Goal: Task Accomplishment & Management: Use online tool/utility

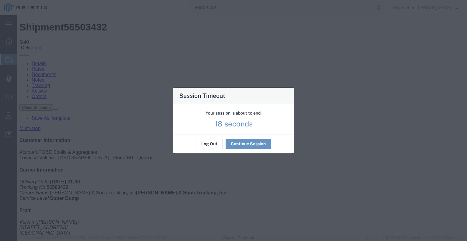
click at [223, 123] on p "18 seconds" at bounding box center [234, 123] width 38 height 6
click at [236, 141] on button "Continue Session" at bounding box center [248, 144] width 45 height 10
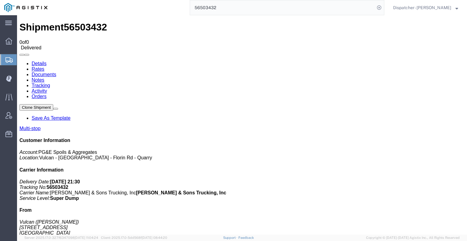
click at [44, 77] on link "Notes" at bounding box center [38, 79] width 13 height 5
click at [56, 72] on link "Documents" at bounding box center [44, 74] width 25 height 5
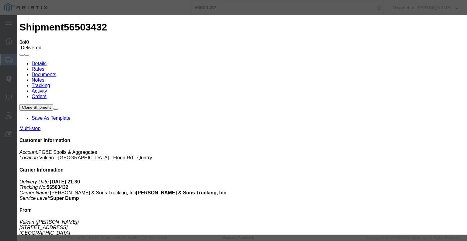
type input "C:\fakepath\56503432trktag.pdf"
select select
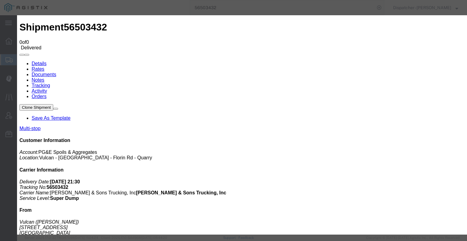
select select
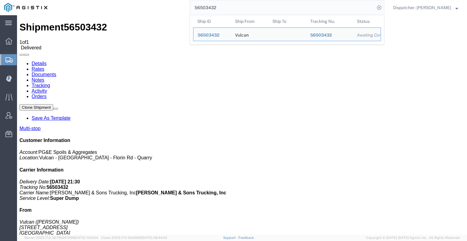
drag, startPoint x: 238, startPoint y: 10, endPoint x: 168, endPoint y: 11, distance: 69.4
click at [175, 10] on div "56503432 Ship ID Ship From Ship To Tracking Nu. Status Ship ID 56503432 Ship Fr…" at bounding box center [218, 7] width 333 height 15
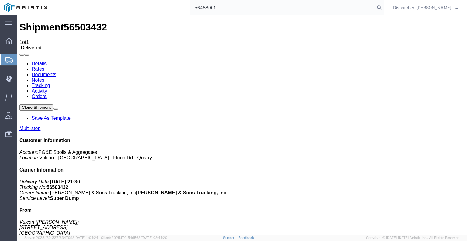
type input "56488901"
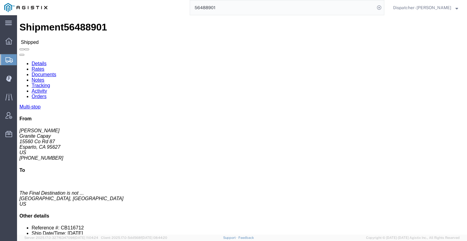
click link "Tracking"
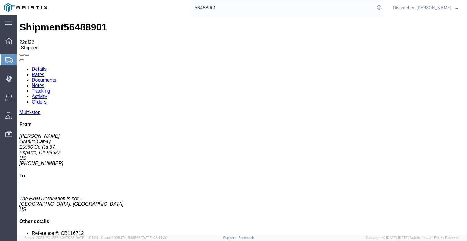
click at [19, 66] on icon at bounding box center [19, 66] width 0 height 0
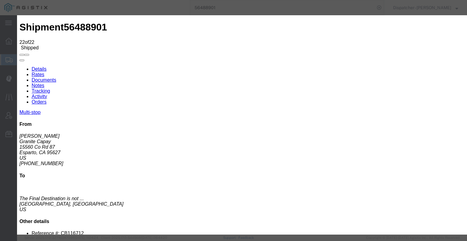
type input "[DATE]"
type input "9:00 AM"
type input "[DATE]"
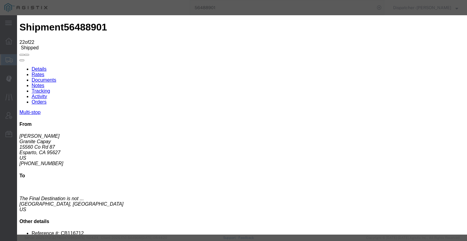
type input "2:45 PM"
select select "BREAKSTART"
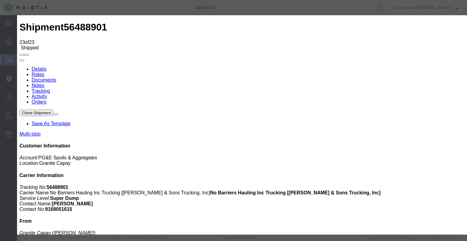
type input "[DATE]"
type input "9:00 AM"
type input "[DATE]"
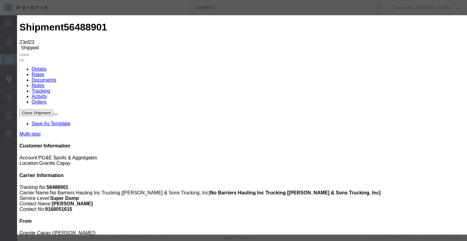
type input "4:00 PM"
select select "DELIVRED"
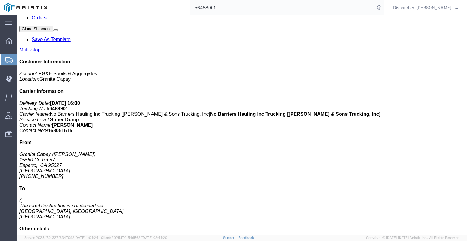
scroll to position [225, 0]
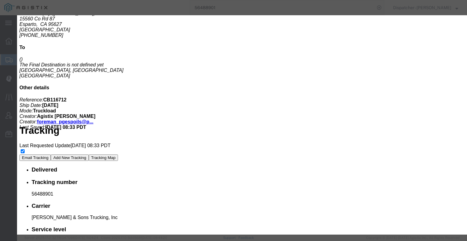
type input "6:00 AM"
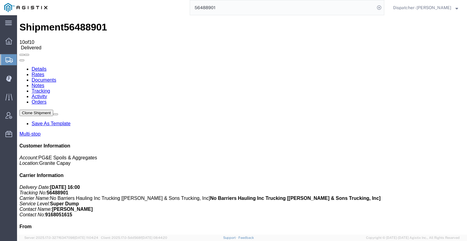
click at [56, 77] on link "Documents" at bounding box center [44, 79] width 25 height 5
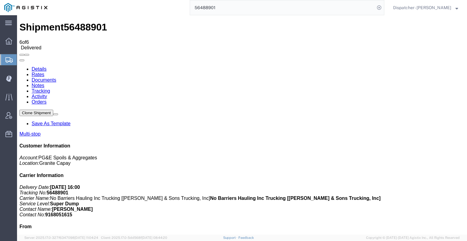
checkbox input "true"
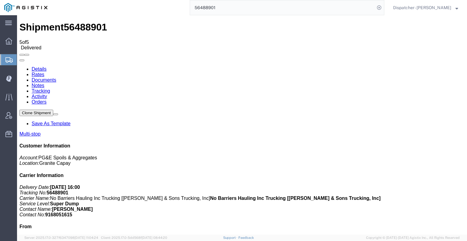
checkbox input "true"
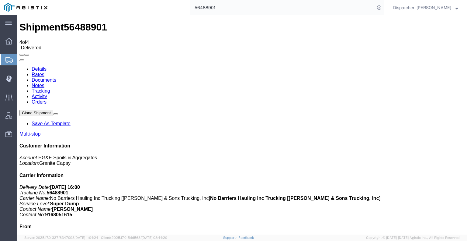
drag, startPoint x: 401, startPoint y: 183, endPoint x: 392, endPoint y: 141, distance: 43.4
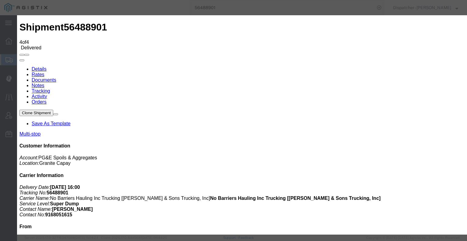
type input "C:\fakepath\56488901trktag.pdf"
select select
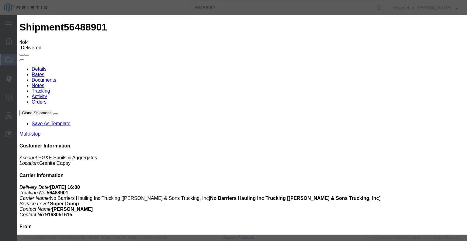
select select
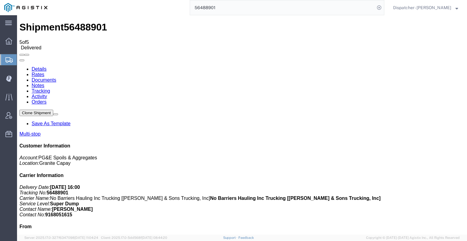
drag, startPoint x: 245, startPoint y: 12, endPoint x: 193, endPoint y: 9, distance: 51.8
click at [199, 9] on input "56488901" at bounding box center [282, 7] width 185 height 15
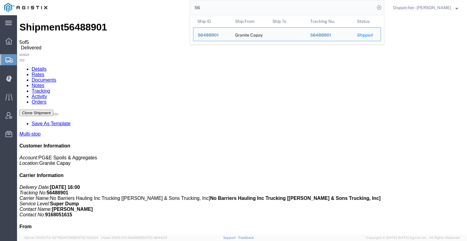
type input "5"
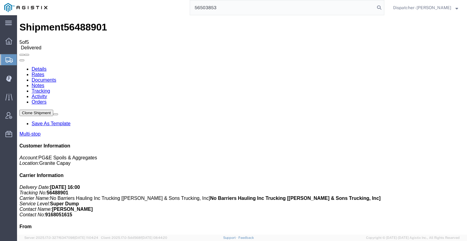
type input "56503853"
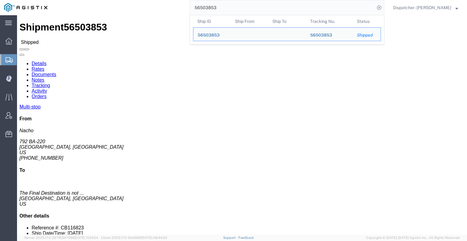
click link "Tracking"
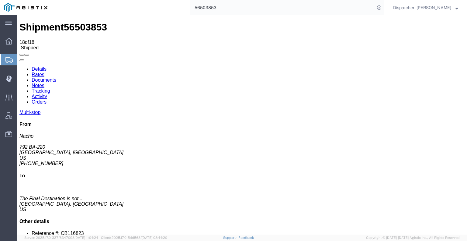
click at [19, 66] on icon at bounding box center [19, 66] width 0 height 0
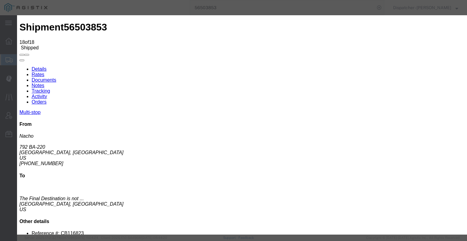
type input "[DATE]"
type input "9:00 AM"
type input "[DATE]"
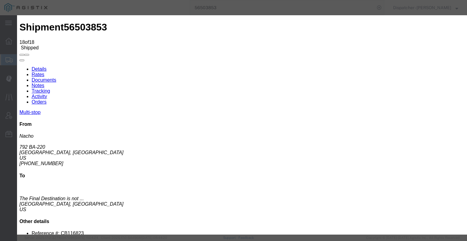
type input "5:30 PM"
select select "DELIVRED"
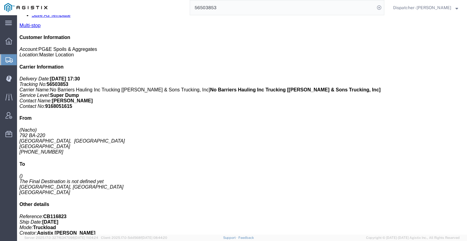
scroll to position [147, 0]
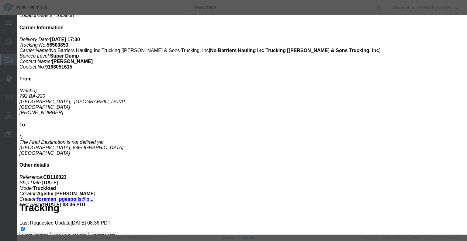
type input "7:00 AM"
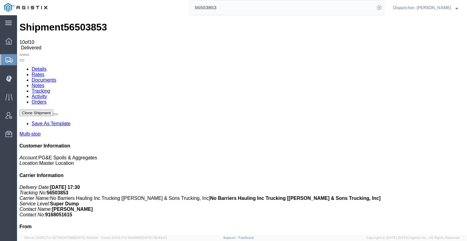
click at [56, 77] on link "Documents" at bounding box center [44, 79] width 25 height 5
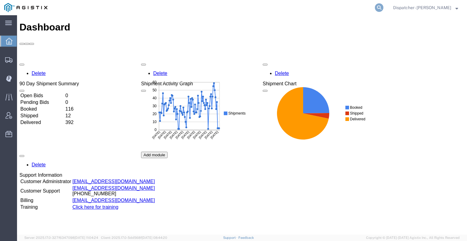
click at [376, 8] on icon at bounding box center [379, 7] width 9 height 9
type input "56503853"
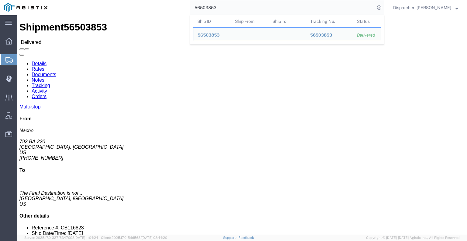
click link "Notes"
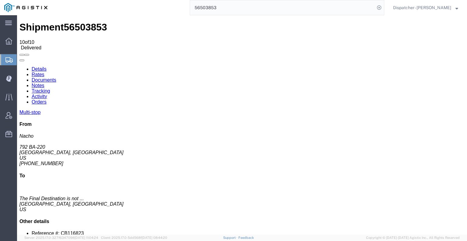
click at [56, 77] on link "Documents" at bounding box center [44, 79] width 25 height 5
checkbox input "true"
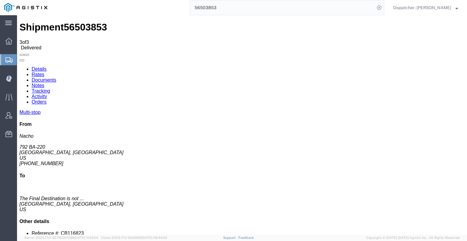
checkbox input "true"
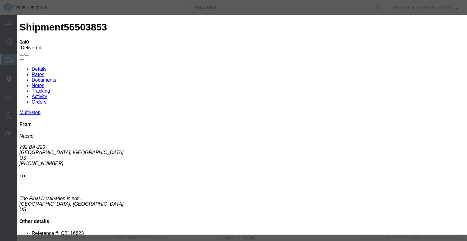
type input "C:\fakepath\56503853trktag.pdf"
select select
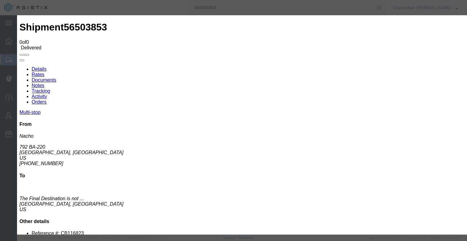
select select
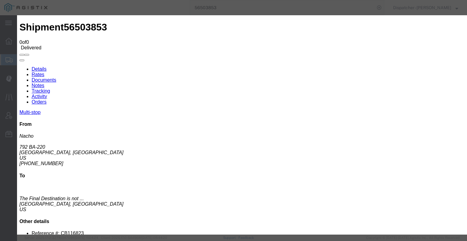
type input "C:\fakepath\56503853trktag.pdf"
select select
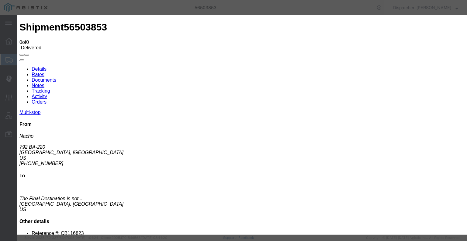
select select
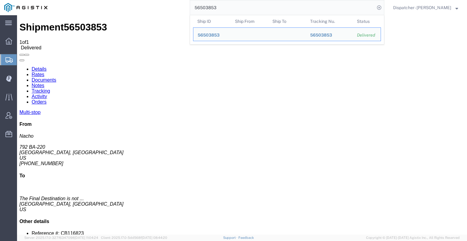
drag, startPoint x: 217, startPoint y: 12, endPoint x: 133, endPoint y: 5, distance: 85.1
click at [134, 5] on div "56503853 Ship ID Ship From Ship To Tracking Nu. Status Ship ID 56503853 Ship Fr…" at bounding box center [218, 7] width 333 height 15
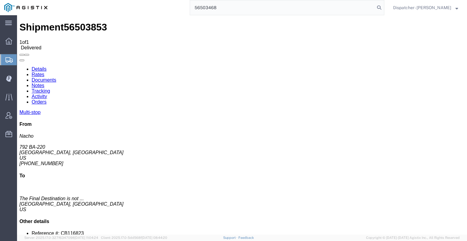
type input "56503468"
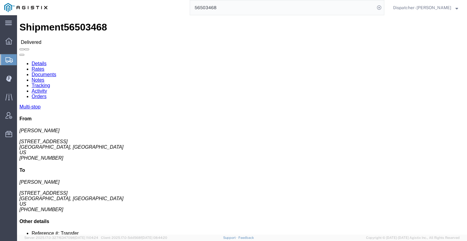
click link "Notes"
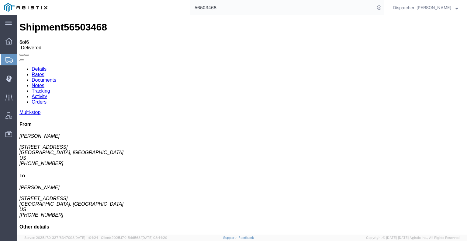
click at [56, 77] on link "Documents" at bounding box center [44, 79] width 25 height 5
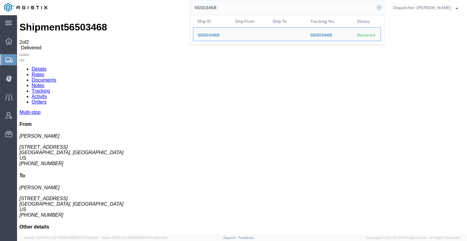
click at [213, 12] on input "56503468" at bounding box center [282, 7] width 185 height 15
drag, startPoint x: 221, startPoint y: 9, endPoint x: 137, endPoint y: 13, distance: 84.3
click at [141, 12] on div "56503468 Ship ID Ship From Ship To Tracking Nu. Status Ship ID 56503468 Ship Fr…" at bounding box center [218, 7] width 333 height 15
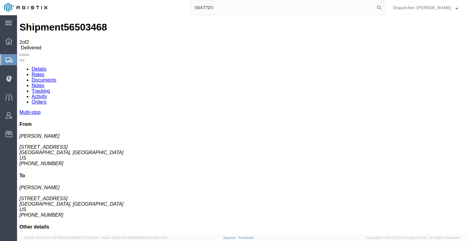
type input "56477211"
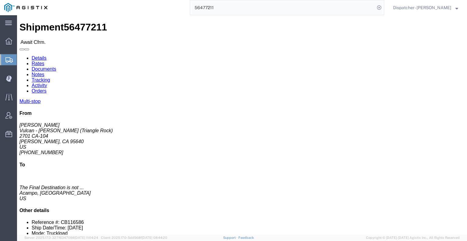
click link "Tracking"
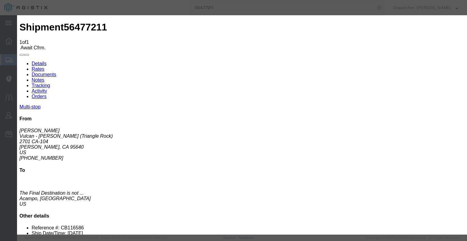
type input "[DATE]"
type input "9:00 AM"
type input "[DATE]"
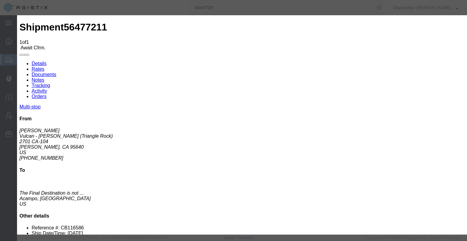
type input "7:00 AM"
select select "ARVPULOC"
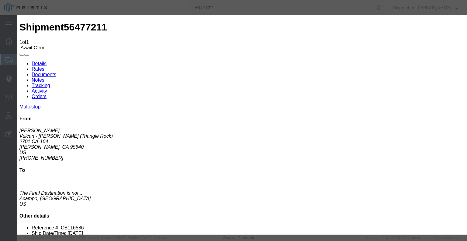
select select "{"pickupDeliveryInfoId": "122241641","pickupOrDelivery": "P","stopNum": "1","lo…"
select select "CA"
type input "[PERSON_NAME]"
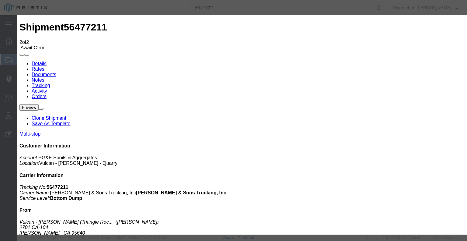
type input "[DATE]"
type input "9:00 AM"
type input "[DATE]"
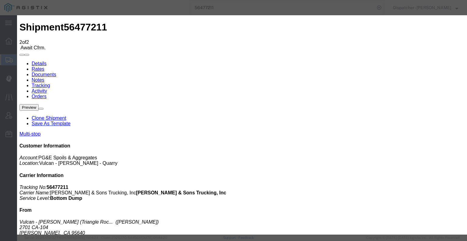
type input "2:45 PM"
select select "DPTDLVLOC"
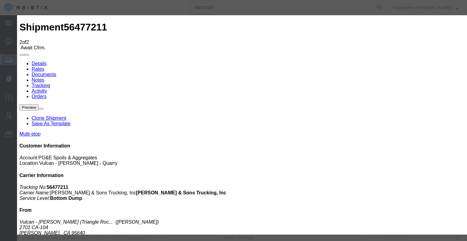
drag, startPoint x: 318, startPoint y: 78, endPoint x: 318, endPoint y: 81, distance: 3.1
select select "{"pickupDeliveryInfoId": "122241642","pickupOrDelivery": "D","stopNum": "2","lo…"
select select "CA"
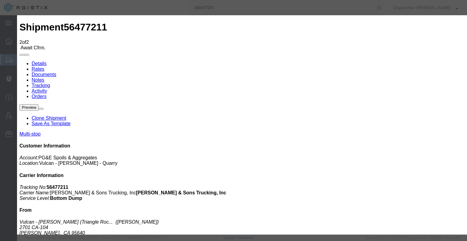
type input "Acampo"
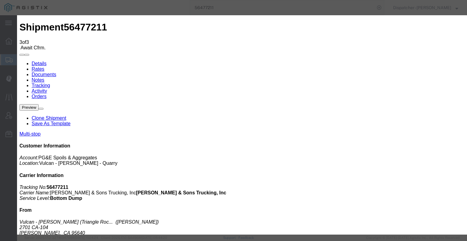
type input "[DATE]"
type input "9:00 AM"
type input "[DATE]"
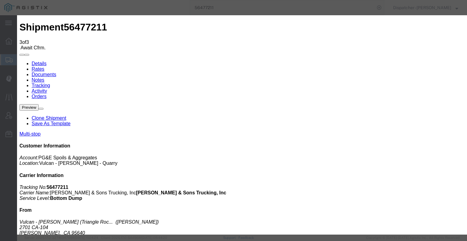
type input "3:45 PM"
select select "BREAKSTART"
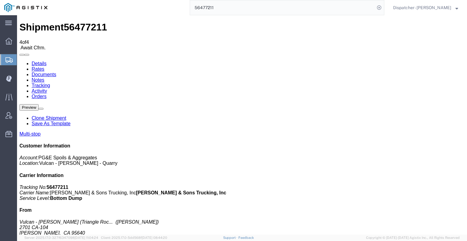
click at [19, 61] on link at bounding box center [19, 61] width 0 height 0
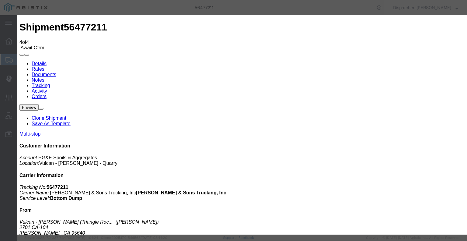
type input "[DATE]"
type input "9:00 AM"
type input "[DATE]"
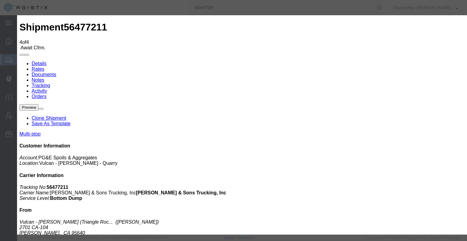
type input "4:15 PM"
select select "BREAKSTOP"
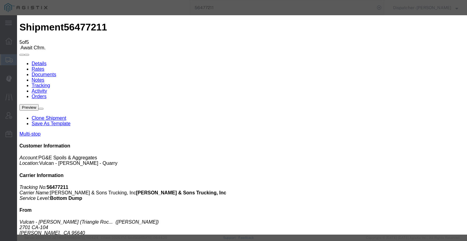
type input "[DATE]"
type input "9:00 AM"
type input "[DATE]"
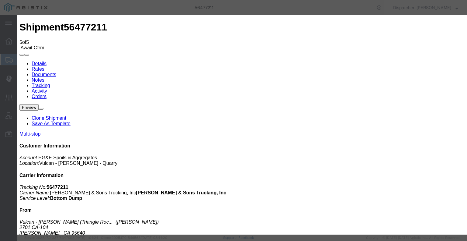
type input "4:15 PM"
select select "DELIVRED"
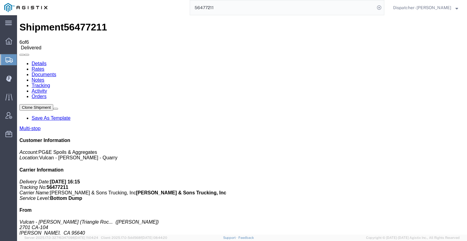
click at [44, 77] on link "Notes" at bounding box center [38, 79] width 13 height 5
click at [56, 72] on link "Documents" at bounding box center [44, 74] width 25 height 5
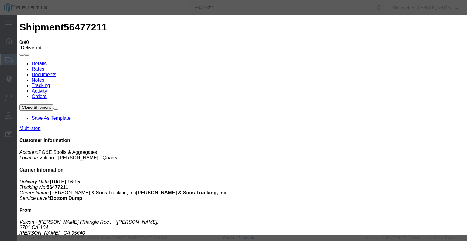
type input "C:\fakepath\56477211trktag.pdf"
select select
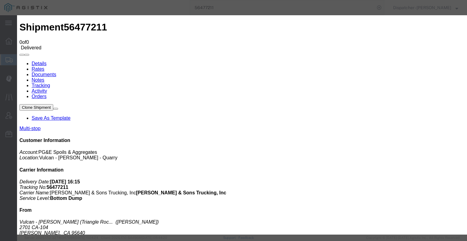
select select
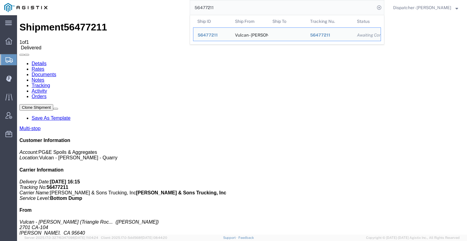
drag, startPoint x: 235, startPoint y: 14, endPoint x: 151, endPoint y: 8, distance: 84.2
click at [162, 8] on div "56477211 Ship ID Ship From Ship To Tracking Nu. Status Ship ID 56477211 Ship Fr…" at bounding box center [218, 7] width 333 height 15
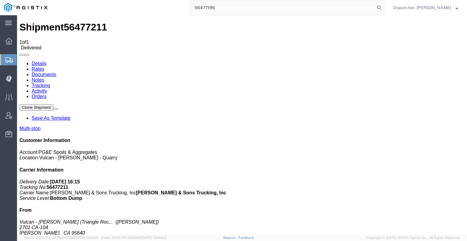
type input "56477196"
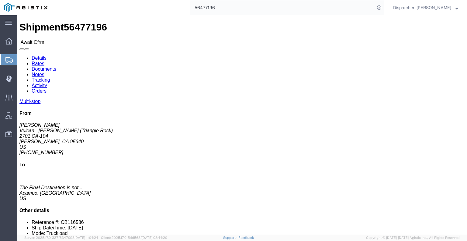
click link "Tracking"
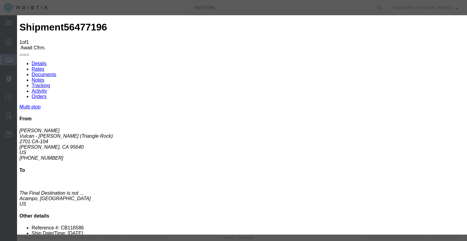
type input "[DATE]"
type input "9:00 AM"
drag, startPoint x: 154, startPoint y: 123, endPoint x: 169, endPoint y: 106, distance: 22.8
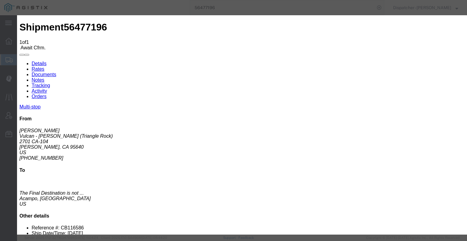
type input "[DATE]"
type input "7:00 AM"
select select "ARVPULOC"
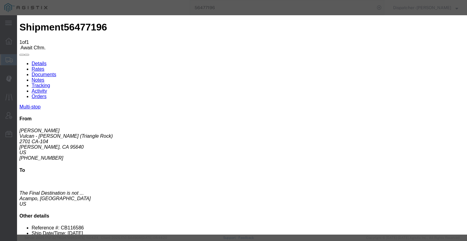
select select "{"pickupDeliveryInfoId": "122241606","pickupOrDelivery": "P","stopNum": "1","lo…"
select select "CA"
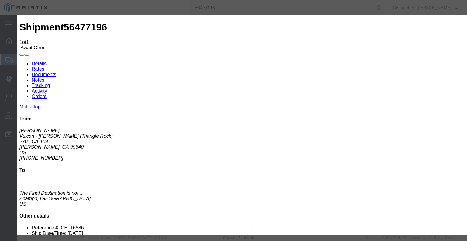
type input "[PERSON_NAME]"
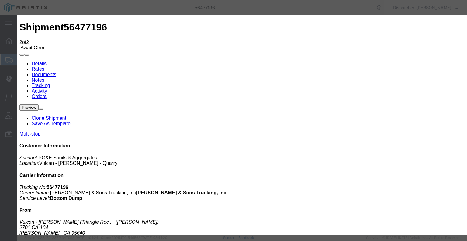
type input "[DATE]"
type input "9:00 AM"
type input "[DATE]"
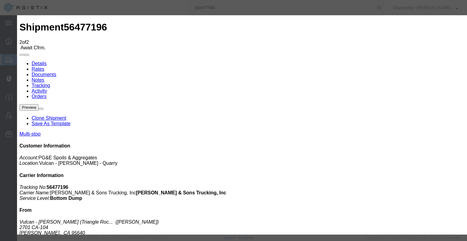
type input "3:00 PM"
select select "DPTDLVLOC"
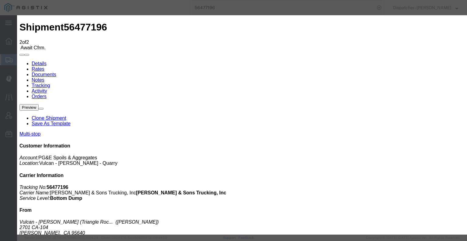
select select "{"pickupDeliveryInfoId": "122241607","pickupOrDelivery": "D","stopNum": "2","lo…"
select select "CA"
type input "Acampo"
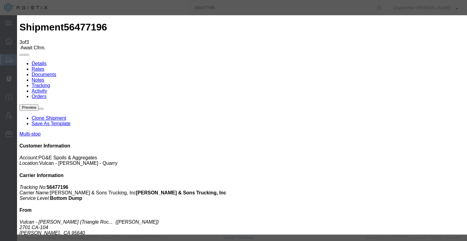
type input "[DATE]"
type input "9:00 AM"
type input "[DATE]"
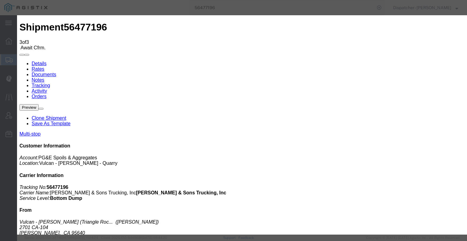
type input "4:00 PM"
select select "BREAKSTART"
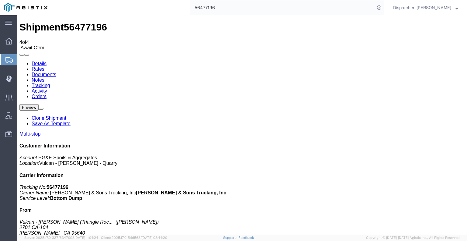
click at [19, 61] on icon at bounding box center [19, 61] width 0 height 0
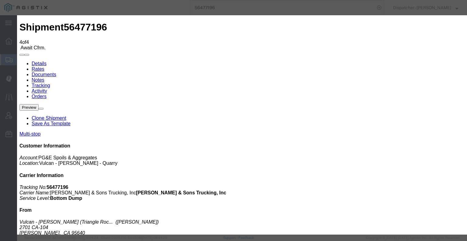
type input "[DATE]"
type input "9:00 AM"
type input "[DATE]"
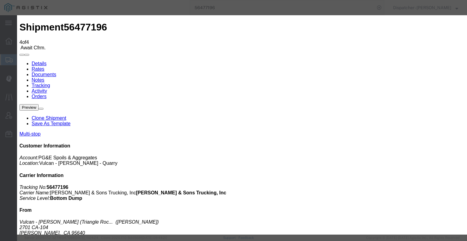
type input "4:30 PM"
select select "BREAKSTOP"
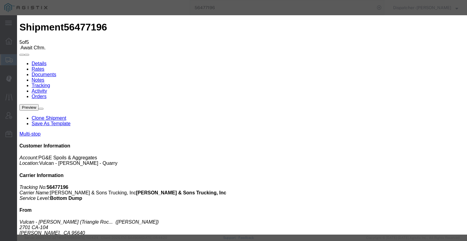
type input "[DATE]"
type input "9:00 AM"
type input "[DATE]"
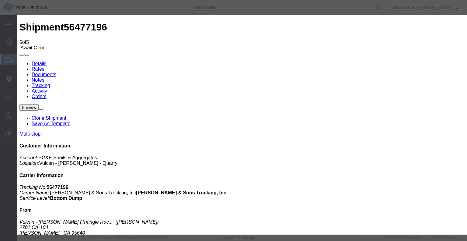
type input "4:30 PM"
select select "DELIVRED"
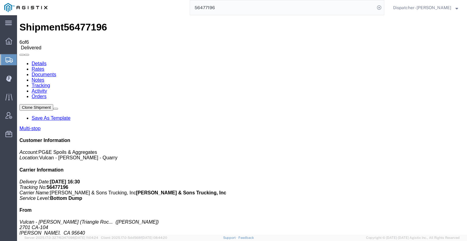
click at [44, 77] on link "Notes" at bounding box center [38, 79] width 13 height 5
click at [56, 72] on link "Documents" at bounding box center [44, 74] width 25 height 5
drag, startPoint x: 459, startPoint y: 175, endPoint x: 451, endPoint y: 168, distance: 10.3
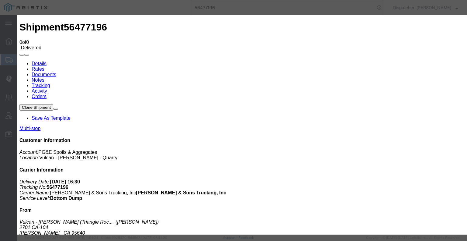
type input "C:\fakepath\56477196trktag.pdf"
select select
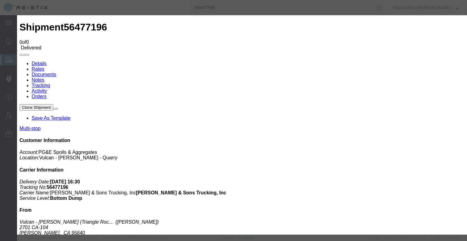
select select
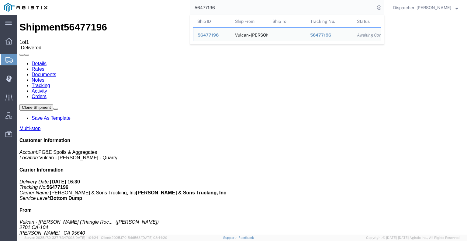
drag, startPoint x: 217, startPoint y: 9, endPoint x: 165, endPoint y: 1, distance: 53.2
click at [176, 1] on div "56477196 Ship ID Ship From Ship To Tracking Nu. Status Ship ID 56477196 Ship Fr…" at bounding box center [218, 7] width 333 height 15
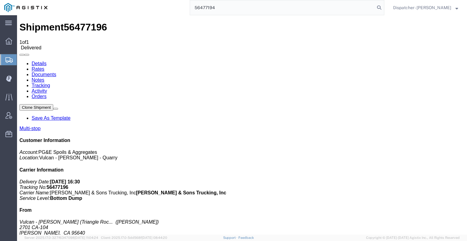
type input "56477194"
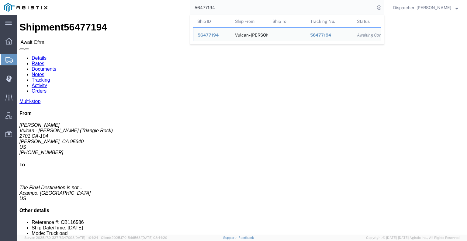
click link "Tracking"
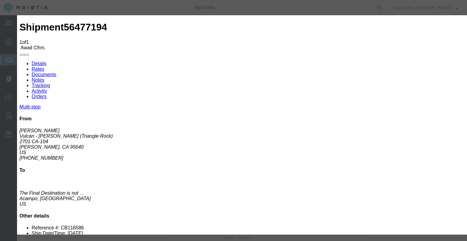
type input "[DATE]"
type input "9:00 AM"
type input "[DATE]"
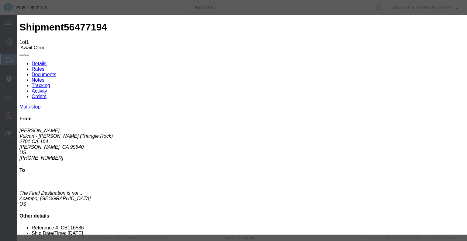
type input "7:00 AM"
select select "ARVPULOC"
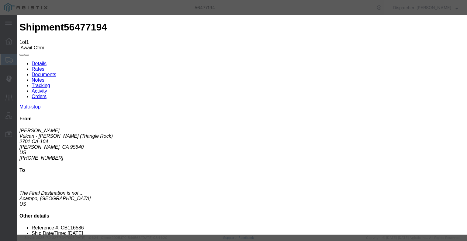
select select "{"pickupDeliveryInfoId": "122241601","pickupOrDelivery": "P","stopNum": "1","lo…"
select select "CA"
type input "[PERSON_NAME]"
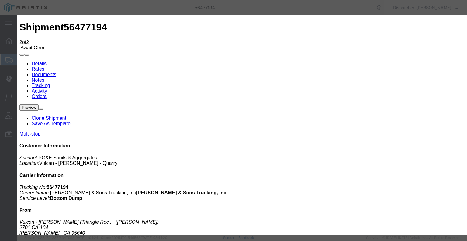
type input "[DATE]"
type input "9:00 AM"
type input "[DATE]"
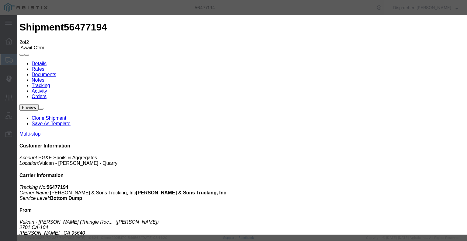
type input "3:00 PM"
select select "DPTDLVLOC"
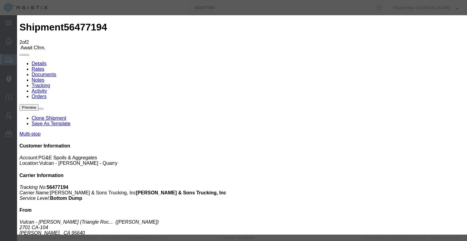
select select "{"pickupDeliveryInfoId": "122241602","pickupOrDelivery": "D","stopNum": "2","lo…"
select select "CA"
type input "Acampo"
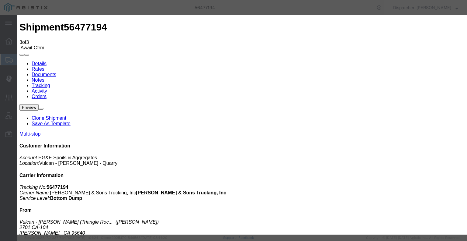
type input "[DATE]"
type input "9:00 AM"
type input "[DATE]"
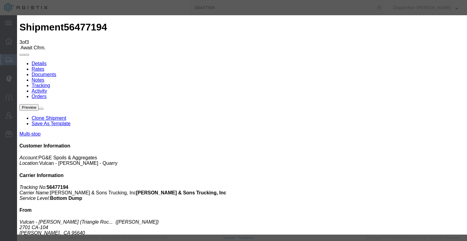
type input "4:00 PM"
select select "BREAKSTART"
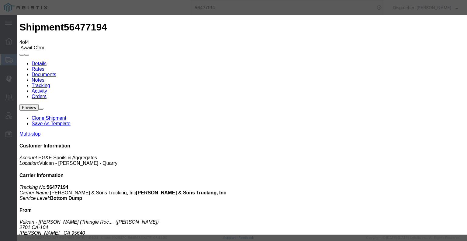
type input "[DATE]"
type input "9:00 AM"
type input "[DATE]"
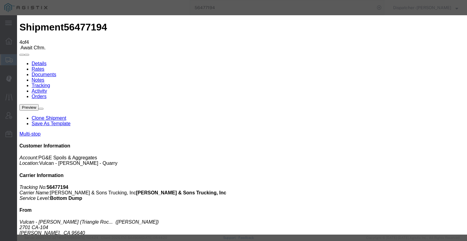
type input "4:30 PM"
select select "BREAKSTOP"
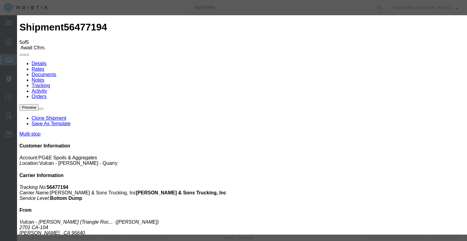
type input "[DATE]"
type input "9:00 AM"
type input "[DATE]"
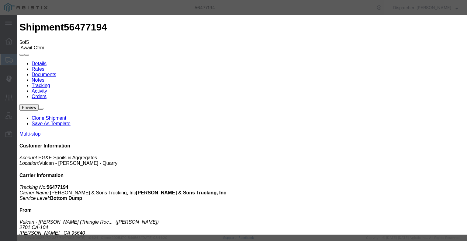
type input "4:30 PM"
select select "DELIVRED"
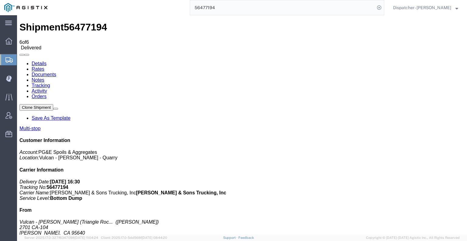
click at [44, 77] on link "Notes" at bounding box center [38, 79] width 13 height 5
click at [56, 72] on link "Documents" at bounding box center [44, 74] width 25 height 5
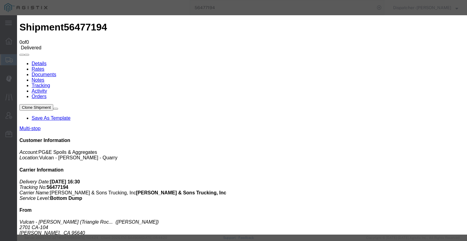
type input "C:\fakepath\56477194trktag.pdf"
select select
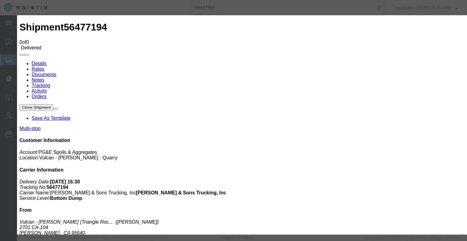
select select
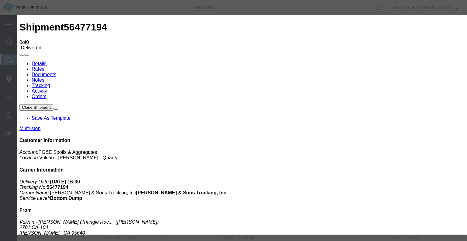
type input "C:\fakepath\56477194trktag.pdf"
select select
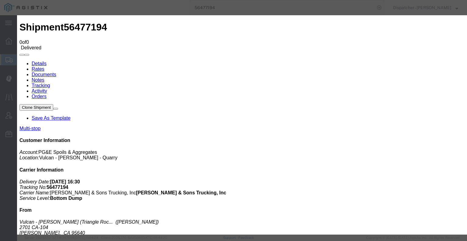
select select
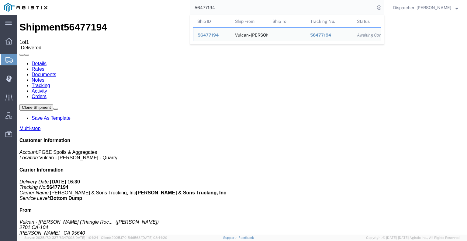
drag, startPoint x: 226, startPoint y: 11, endPoint x: 161, endPoint y: 5, distance: 64.7
click at [161, 5] on div "56477194 Ship ID Ship From Ship To Tracking Nu. Status Ship ID 56477194 Ship Fr…" at bounding box center [218, 7] width 333 height 15
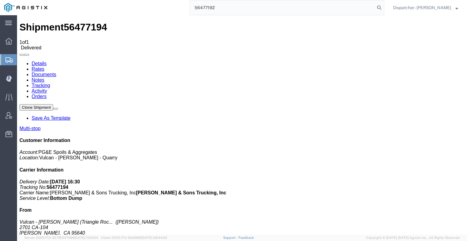
type input "56477192"
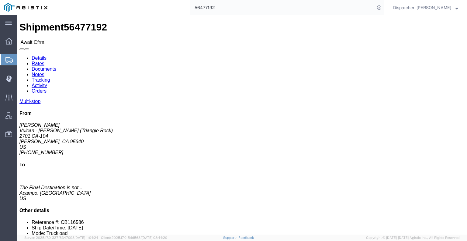
click link "Tracking"
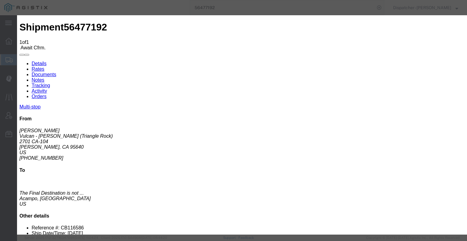
type input "[DATE]"
type input "9:00 AM"
type input "[DATE]"
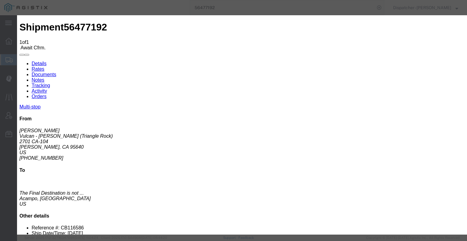
type input "7:00 AM"
select select "ARVPULOC"
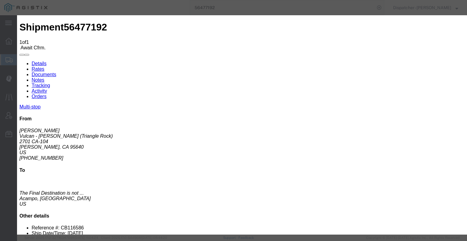
select select "{"pickupDeliveryInfoId": "122241596","pickupOrDelivery": "P","stopNum": "1","lo…"
select select "CA"
type input "[PERSON_NAME]"
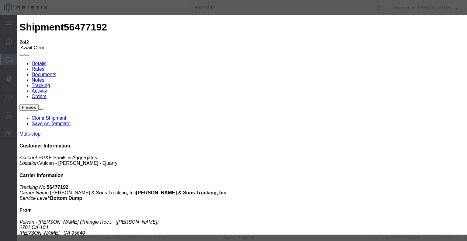
type input "[DATE]"
type input "9:00 AM"
type input "[DATE]"
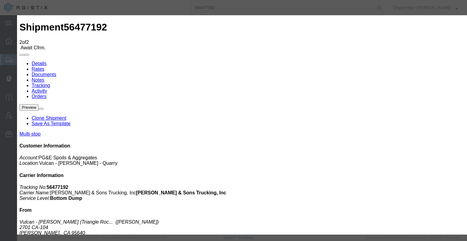
type input "3:18 PM"
select select "DPTDLVLOC"
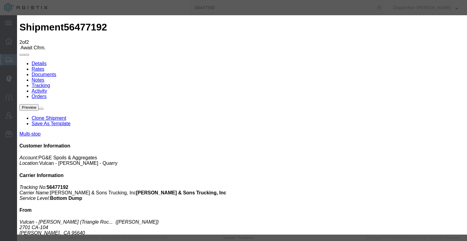
select select "{"pickupDeliveryInfoId": "122241597","pickupOrDelivery": "D","stopNum": "2","lo…"
select select "CA"
type input "Acampo"
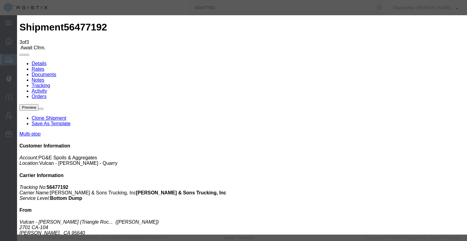
type input "[DATE]"
type input "9:00 AM"
type input "[DATE]"
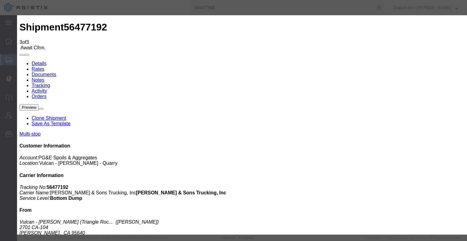
type input "4:15 PM"
select select "BREAKSTART"
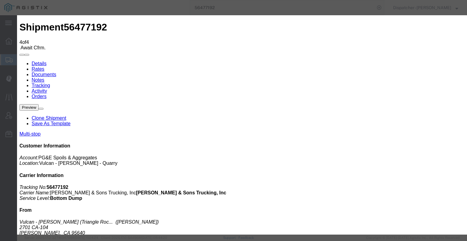
type input "[DATE]"
type input "9:00 AM"
drag, startPoint x: 156, startPoint y: 124, endPoint x: 169, endPoint y: 109, distance: 19.8
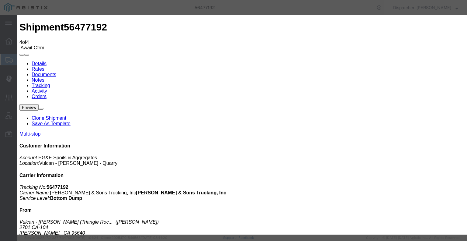
type input "[DATE]"
type input "4:45 PM"
select select "BREAKSTOP"
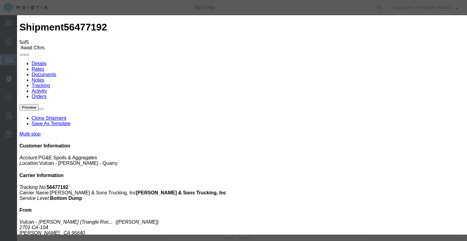
type input "[DATE]"
type input "9:00 AM"
drag, startPoint x: 154, startPoint y: 124, endPoint x: 162, endPoint y: 114, distance: 13.6
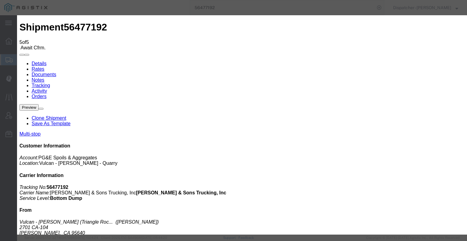
type input "[DATE]"
type input "4:45 PM"
drag, startPoint x: 206, startPoint y: 87, endPoint x: 206, endPoint y: 91, distance: 3.3
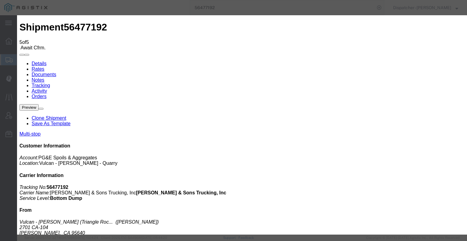
select select "DELIVRED"
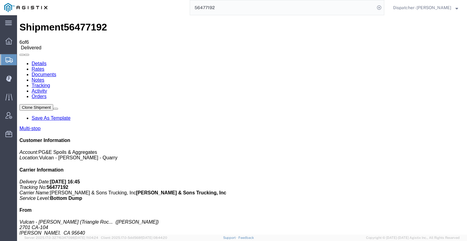
drag, startPoint x: 125, startPoint y: 55, endPoint x: 108, endPoint y: 40, distance: 22.8
click at [44, 77] on link "Notes" at bounding box center [38, 79] width 13 height 5
click at [56, 72] on link "Documents" at bounding box center [44, 74] width 25 height 5
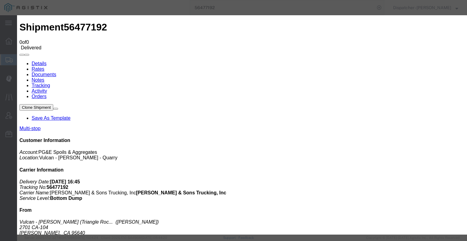
type input "C:\fakepath\56477192trktag.pdf"
select select
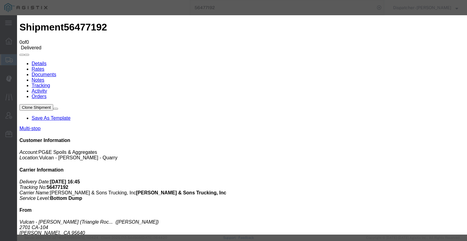
select select
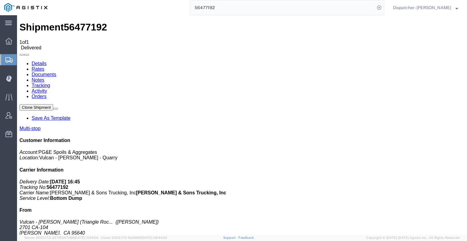
drag, startPoint x: 228, startPoint y: 10, endPoint x: 120, endPoint y: 12, distance: 108.6
click at [131, 11] on div "56477192" at bounding box center [218, 7] width 333 height 15
type input "56477227"
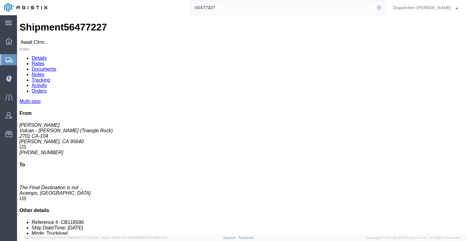
click link "Tracking"
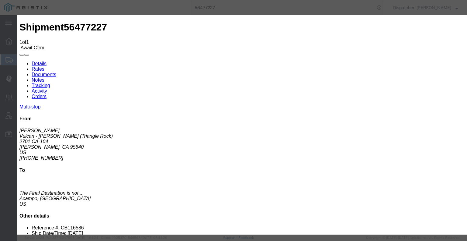
type input "[DATE]"
type input "9:00 AM"
type input "[DATE]"
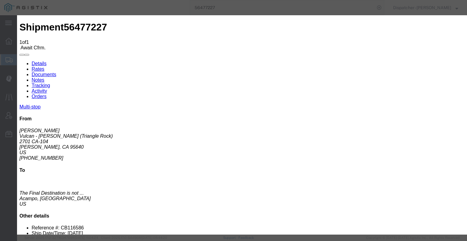
type input "7:00 AM"
select select "ARVPULOC"
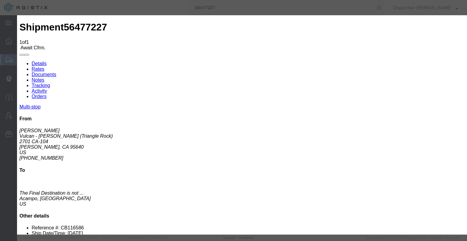
select select "{"pickupDeliveryInfoId": "122241683","pickupOrDelivery": "P","stopNum": "1","lo…"
select select "CA"
type input "[PERSON_NAME]"
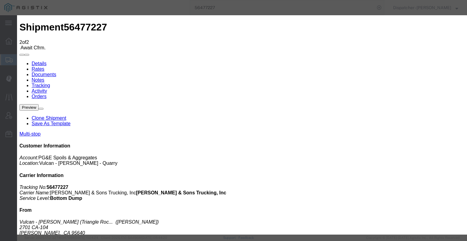
type input "[DATE]"
type input "9:00 AM"
type input "[DATE]"
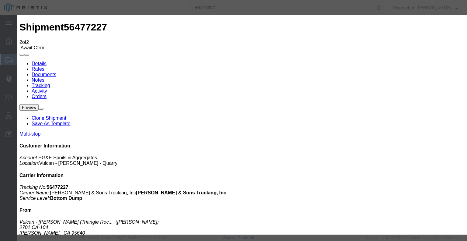
type input "2:28 PM"
select select "DPTDLVLOC"
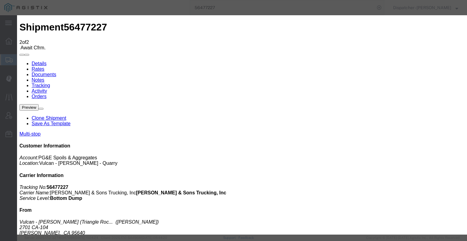
select select "{"pickupDeliveryInfoId": "122241684","pickupOrDelivery": "D","stopNum": "2","lo…"
select select "CA"
type input "Acampo"
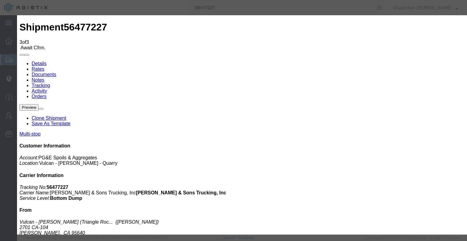
type input "[DATE]"
type input "9:00 AM"
type input "[DATE]"
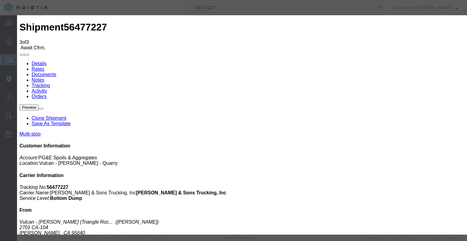
type input "9"
type input "3:30 PM"
drag, startPoint x: 220, startPoint y: 87, endPoint x: 219, endPoint y: 91, distance: 3.8
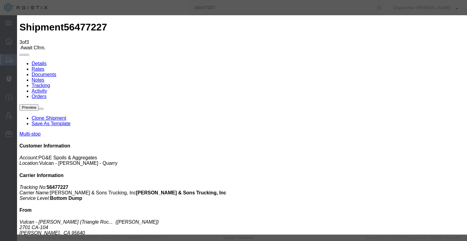
select select "BREAKSTART"
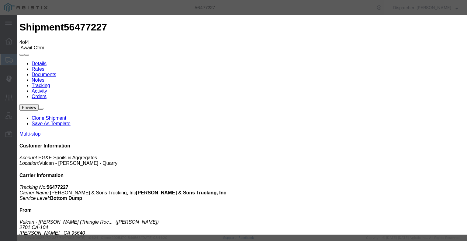
type input "[DATE]"
type input "9:00 AM"
type input "[DATE]"
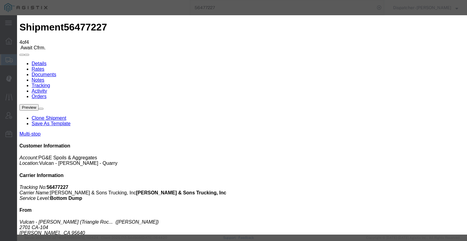
type input "4:00 PM"
select select "BREAKSTOP"
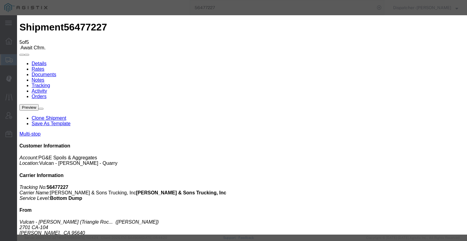
type input "[DATE]"
type input "9:00 AM"
type input "[DATE]"
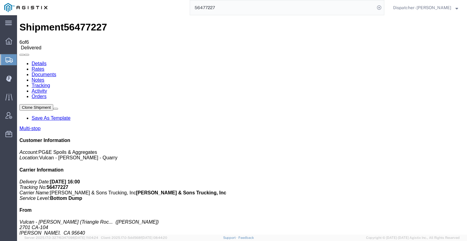
click at [44, 77] on link "Notes" at bounding box center [38, 79] width 13 height 5
click at [56, 72] on link "Documents" at bounding box center [44, 74] width 25 height 5
drag, startPoint x: 45, startPoint y: 125, endPoint x: 79, endPoint y: 104, distance: 40.4
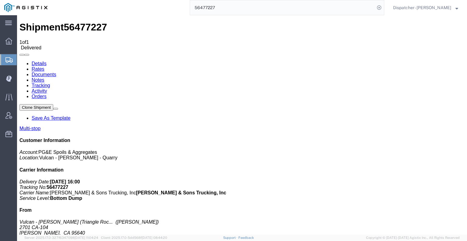
drag, startPoint x: 221, startPoint y: 6, endPoint x: 151, endPoint y: 7, distance: 70.3
click at [158, 7] on div "56477227" at bounding box center [218, 7] width 333 height 15
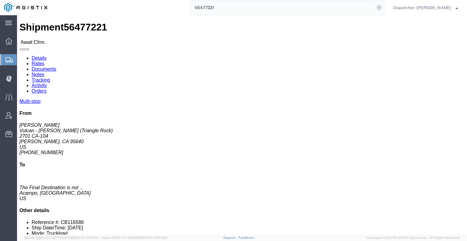
click link "Tracking"
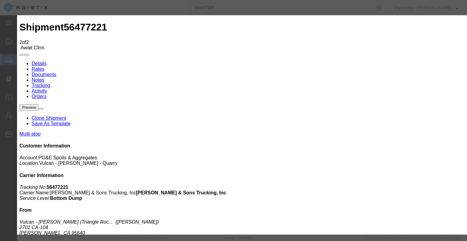
drag, startPoint x: 153, startPoint y: 124, endPoint x: 156, endPoint y: 121, distance: 3.4
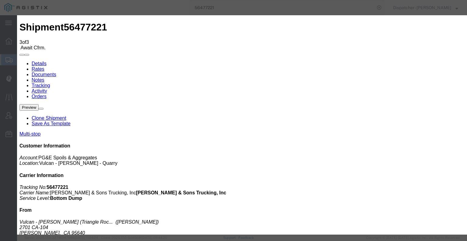
drag, startPoint x: 151, startPoint y: 123, endPoint x: 166, endPoint y: 106, distance: 23.5
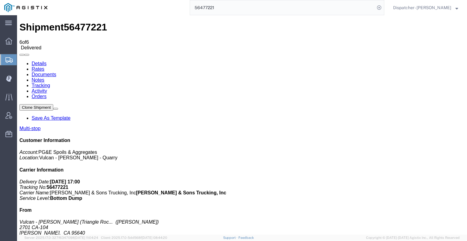
click at [44, 77] on link "Notes" at bounding box center [38, 79] width 13 height 5
click at [56, 72] on link "Documents" at bounding box center [44, 74] width 25 height 5
drag, startPoint x: 241, startPoint y: 57, endPoint x: 223, endPoint y: 59, distance: 17.4
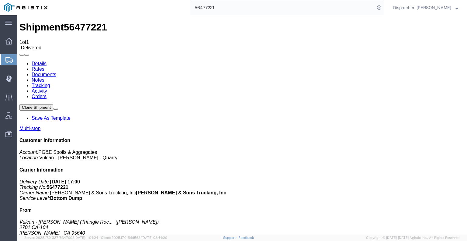
drag, startPoint x: 215, startPoint y: 6, endPoint x: 156, endPoint y: 9, distance: 58.5
click at [170, 8] on div "56477221" at bounding box center [218, 7] width 333 height 15
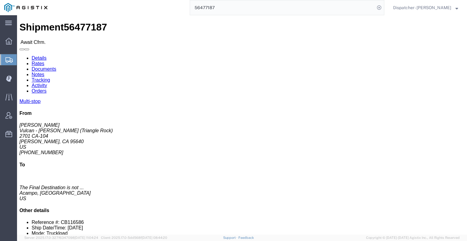
click link "Tracking"
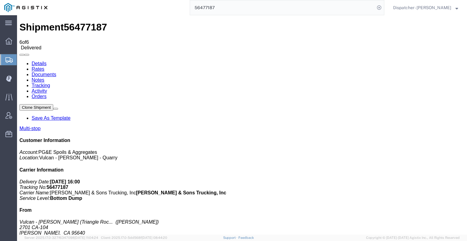
click at [56, 72] on link "Documents" at bounding box center [44, 74] width 25 height 5
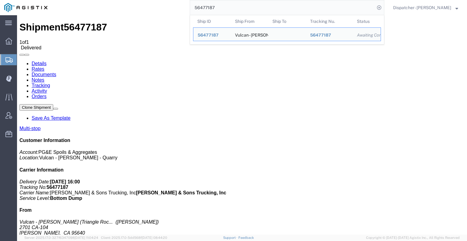
drag, startPoint x: 217, startPoint y: 10, endPoint x: 134, endPoint y: -12, distance: 85.6
click at [134, 0] on html "main_menu Created with Sketch. Collapse Menu Dashboard Shipments Create Shipmen…" at bounding box center [233, 120] width 467 height 241
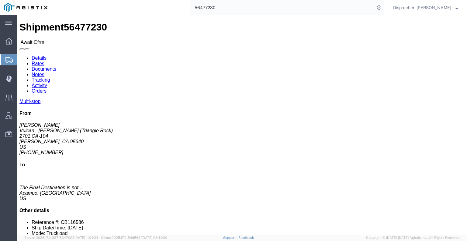
click link "Tracking"
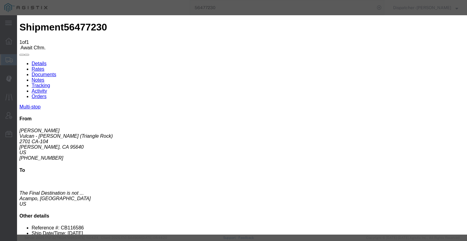
drag, startPoint x: 183, startPoint y: 85, endPoint x: 183, endPoint y: 91, distance: 6.4
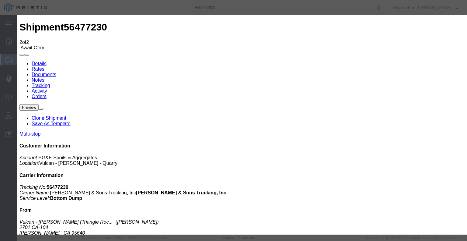
drag, startPoint x: 154, startPoint y: 123, endPoint x: 179, endPoint y: 102, distance: 33.2
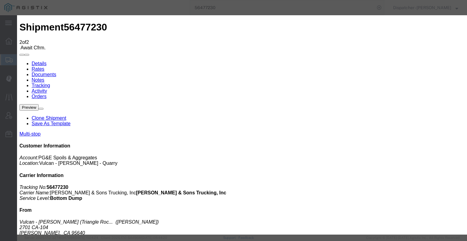
drag, startPoint x: 308, startPoint y: 74, endPoint x: 309, endPoint y: 78, distance: 4.1
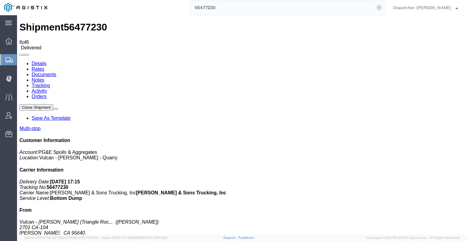
click at [19, 61] on icon at bounding box center [19, 61] width 0 height 0
click at [44, 77] on link "Notes" at bounding box center [38, 79] width 13 height 5
click at [56, 72] on link "Documents" at bounding box center [44, 74] width 25 height 5
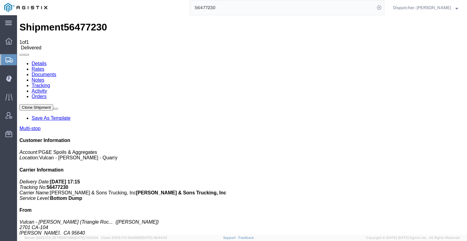
drag, startPoint x: 226, startPoint y: 3, endPoint x: 144, endPoint y: 11, distance: 81.9
click at [155, 10] on div "56477230" at bounding box center [218, 7] width 333 height 15
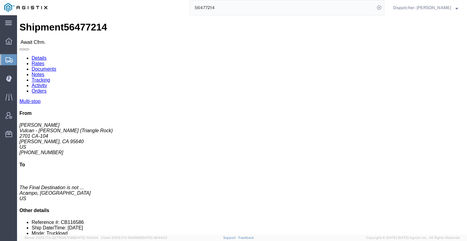
click link "Tracking"
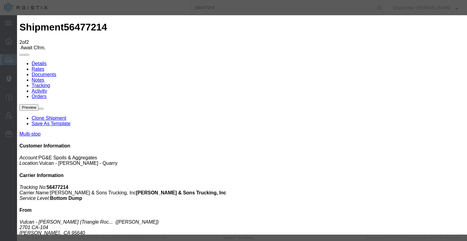
drag, startPoint x: 204, startPoint y: 86, endPoint x: 204, endPoint y: 82, distance: 3.6
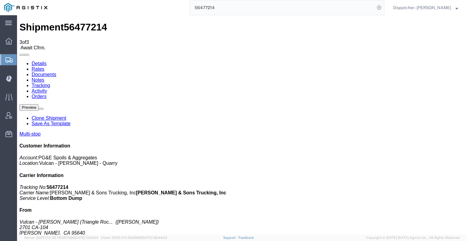
click at [19, 61] on icon at bounding box center [19, 61] width 0 height 0
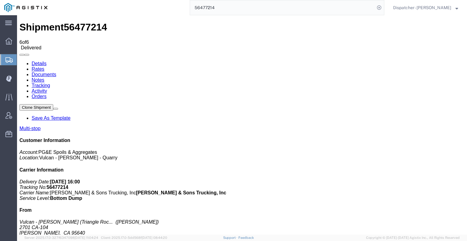
click at [44, 77] on link "Notes" at bounding box center [38, 79] width 13 height 5
click at [56, 72] on link "Documents" at bounding box center [44, 74] width 25 height 5
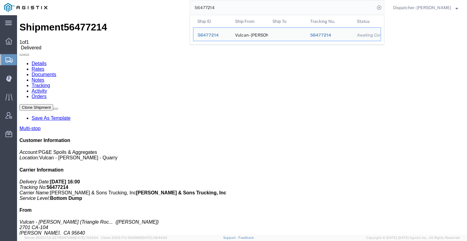
drag, startPoint x: 237, startPoint y: 9, endPoint x: 178, endPoint y: 7, distance: 59.4
click at [184, 7] on div "56477214 Ship ID Ship From Ship To Tracking Nu. Status Ship ID 56477214 Ship Fr…" at bounding box center [218, 7] width 333 height 15
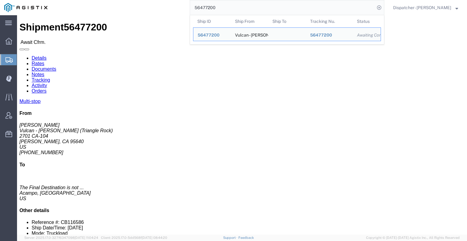
click link "Tracking"
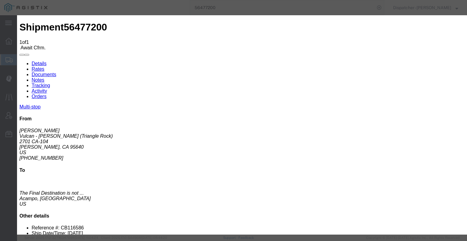
drag, startPoint x: 310, startPoint y: 77, endPoint x: 311, endPoint y: 81, distance: 3.4
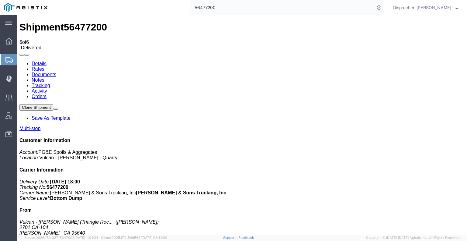
click at [44, 77] on link "Notes" at bounding box center [38, 79] width 13 height 5
click at [56, 72] on link "Documents" at bounding box center [44, 74] width 25 height 5
drag, startPoint x: 33, startPoint y: 175, endPoint x: 36, endPoint y: 172, distance: 4.0
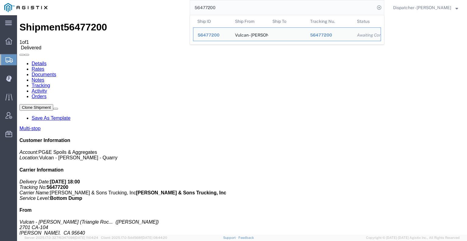
drag, startPoint x: 221, startPoint y: 11, endPoint x: 159, endPoint y: 2, distance: 63.3
click at [159, 5] on div "56477200 Ship ID Ship From Ship To Tracking Nu. Status Ship ID 56477200 Ship Fr…" at bounding box center [218, 7] width 333 height 15
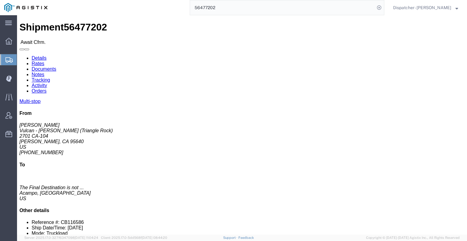
click div
click link "Tracking"
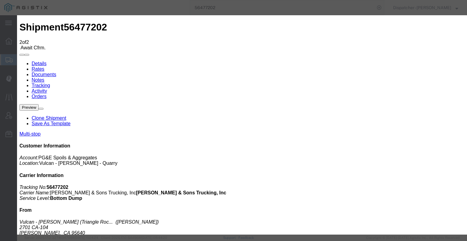
drag, startPoint x: 312, startPoint y: 75, endPoint x: 313, endPoint y: 78, distance: 3.2
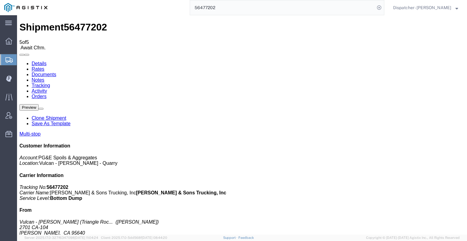
drag, startPoint x: 327, startPoint y: 54, endPoint x: 327, endPoint y: 57, distance: 3.1
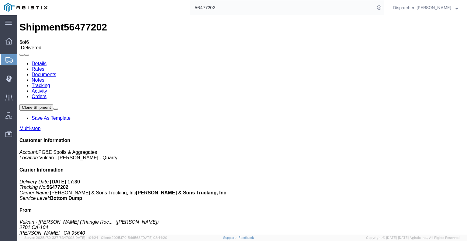
click at [44, 77] on link "Notes" at bounding box center [38, 79] width 13 height 5
click at [56, 72] on link "Documents" at bounding box center [44, 74] width 25 height 5
drag, startPoint x: 58, startPoint y: 146, endPoint x: 122, endPoint y: 104, distance: 75.7
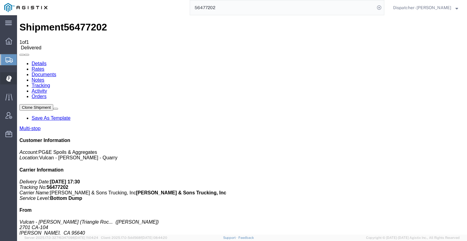
click at [10, 76] on icon at bounding box center [8, 78] width 5 height 6
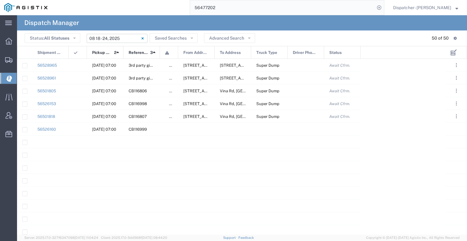
click at [104, 37] on input "[DATE] - [DATE]" at bounding box center [117, 38] width 61 height 9
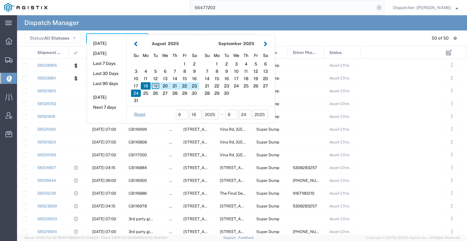
click at [156, 86] on div "19" at bounding box center [156, 85] width 10 height 7
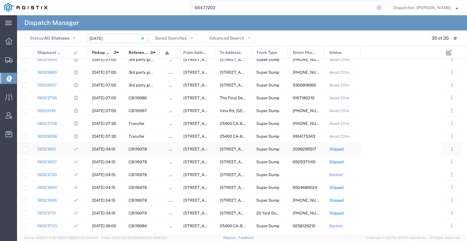
scroll to position [61, 0]
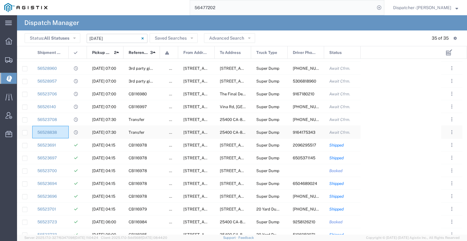
click at [67, 133] on div "56528838" at bounding box center [50, 132] width 36 height 12
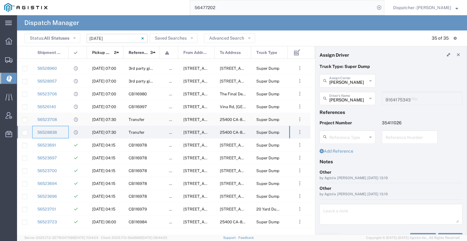
click at [63, 119] on div "56523708" at bounding box center [50, 119] width 36 height 12
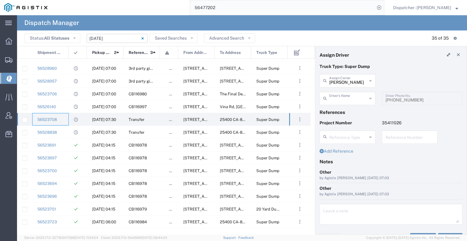
click at [337, 100] on input "text" at bounding box center [348, 97] width 38 height 11
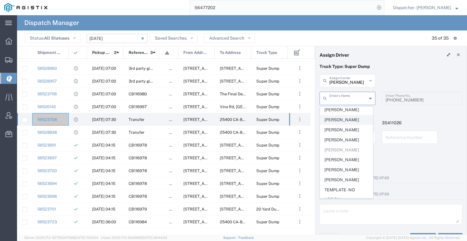
scroll to position [30, 0]
click at [345, 120] on span "[PERSON_NAME]" at bounding box center [346, 120] width 53 height 9
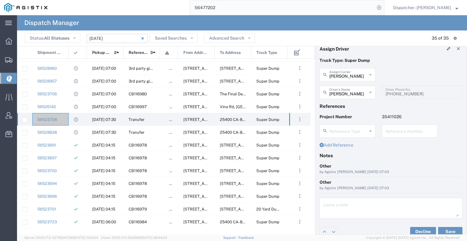
scroll to position [12, 0]
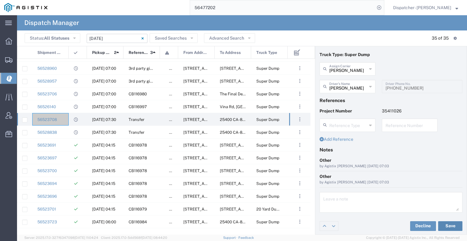
click at [442, 222] on button "Save" at bounding box center [450, 226] width 24 height 10
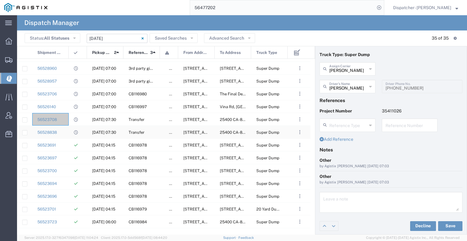
click at [60, 135] on div "56528838" at bounding box center [50, 132] width 36 height 12
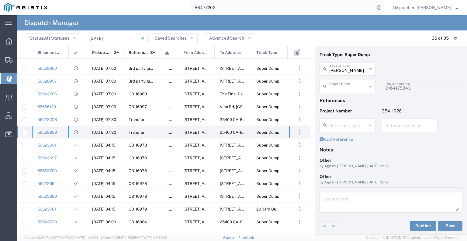
click at [357, 88] on input "text" at bounding box center [348, 86] width 38 height 11
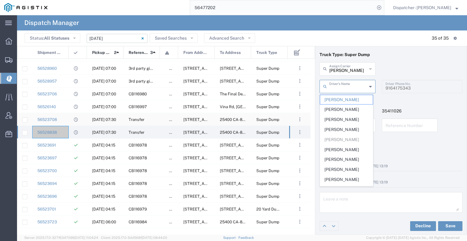
click at [58, 119] on div "56523708" at bounding box center [50, 119] width 36 height 12
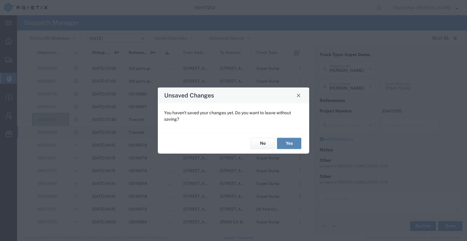
click at [288, 141] on button "Yes" at bounding box center [289, 143] width 24 height 11
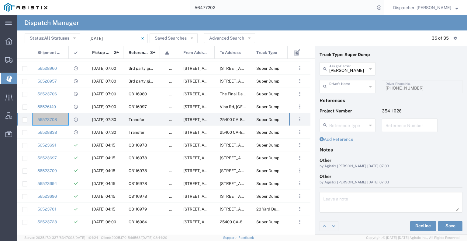
click at [344, 88] on input "text" at bounding box center [348, 86] width 38 height 11
click at [347, 100] on span "[PERSON_NAME]" at bounding box center [346, 99] width 53 height 9
click at [443, 223] on button "Save" at bounding box center [450, 226] width 24 height 10
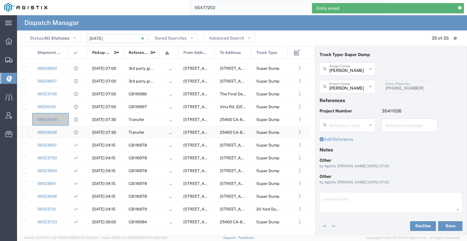
click at [62, 130] on div "56528838" at bounding box center [50, 132] width 36 height 12
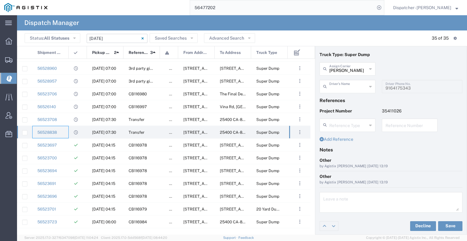
click at [337, 84] on input "text" at bounding box center [348, 86] width 38 height 11
click at [337, 102] on span "[PERSON_NAME]" at bounding box center [346, 99] width 53 height 9
click at [450, 227] on button "Save" at bounding box center [450, 226] width 24 height 10
